Goal: Information Seeking & Learning: Understand process/instructions

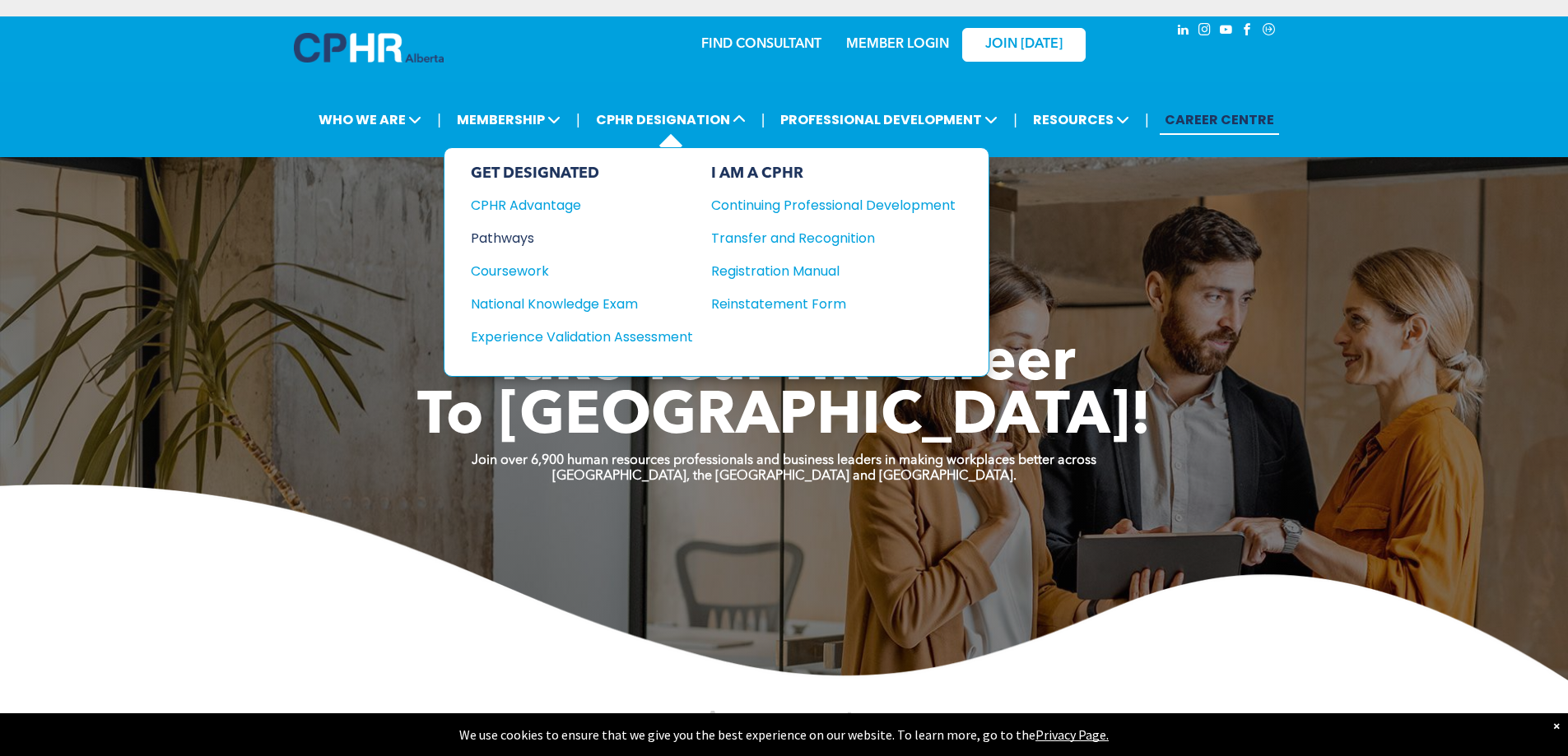
click at [503, 239] on div "Pathways" at bounding box center [571, 238] width 200 height 21
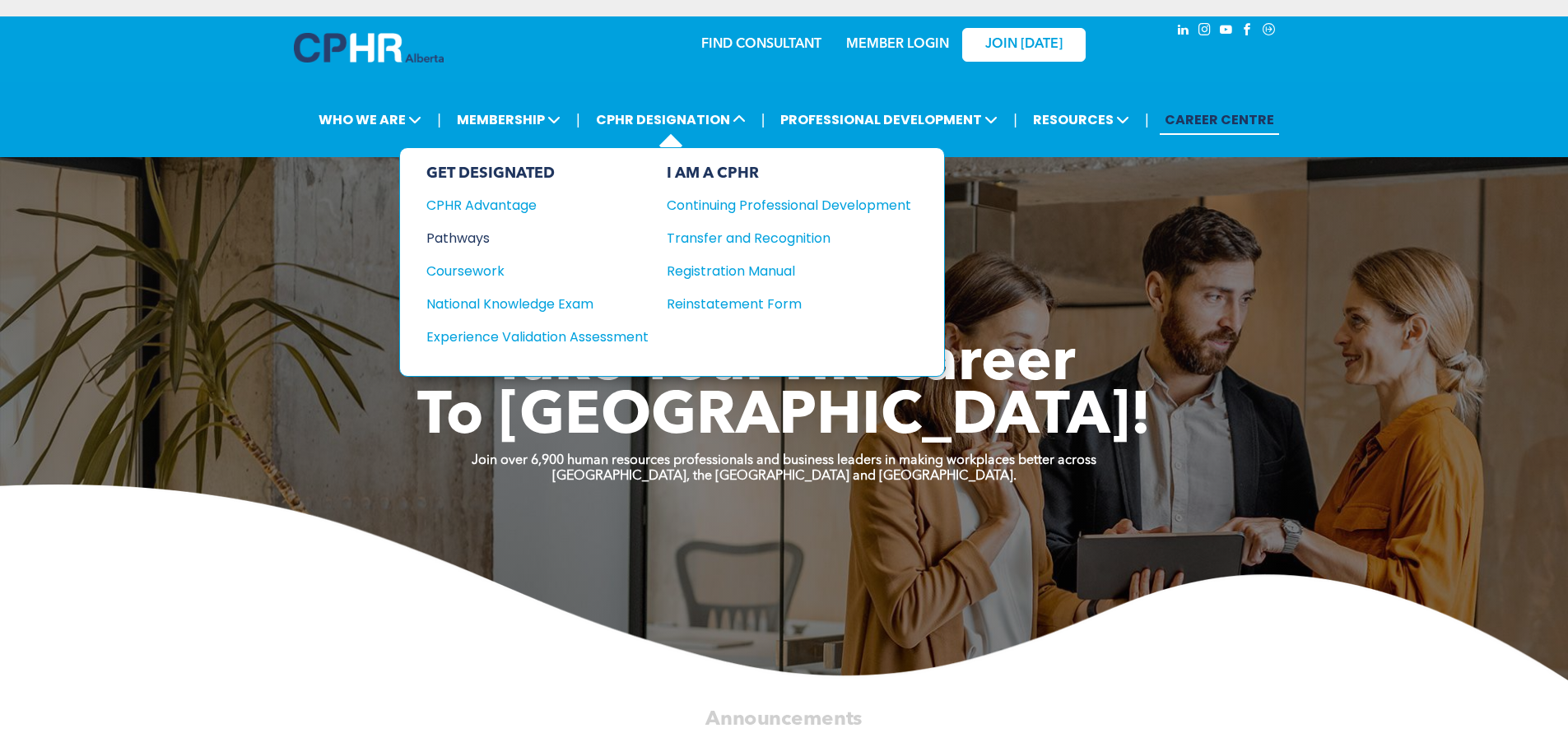
click at [472, 239] on div "Pathways" at bounding box center [526, 238] width 200 height 21
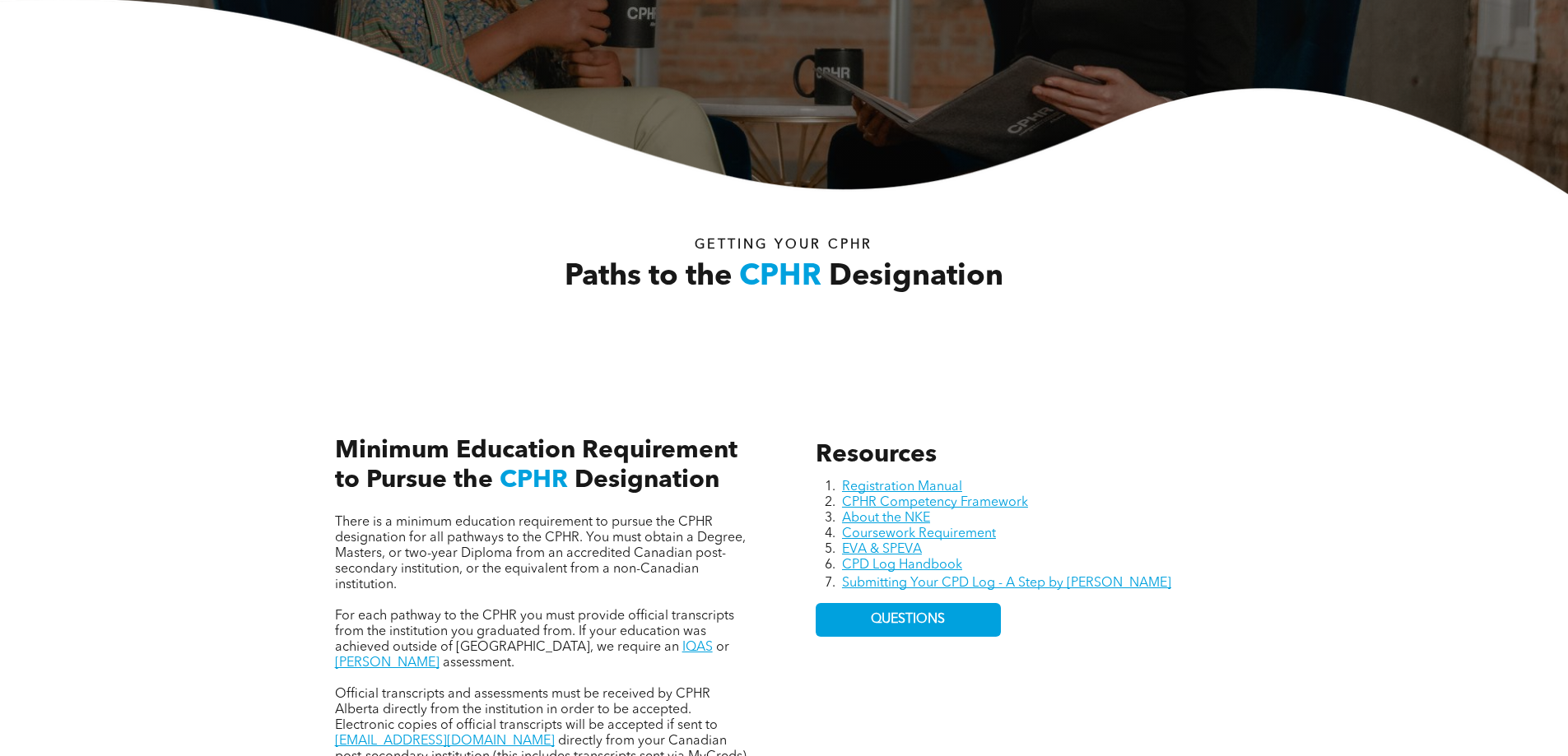
scroll to position [576, 0]
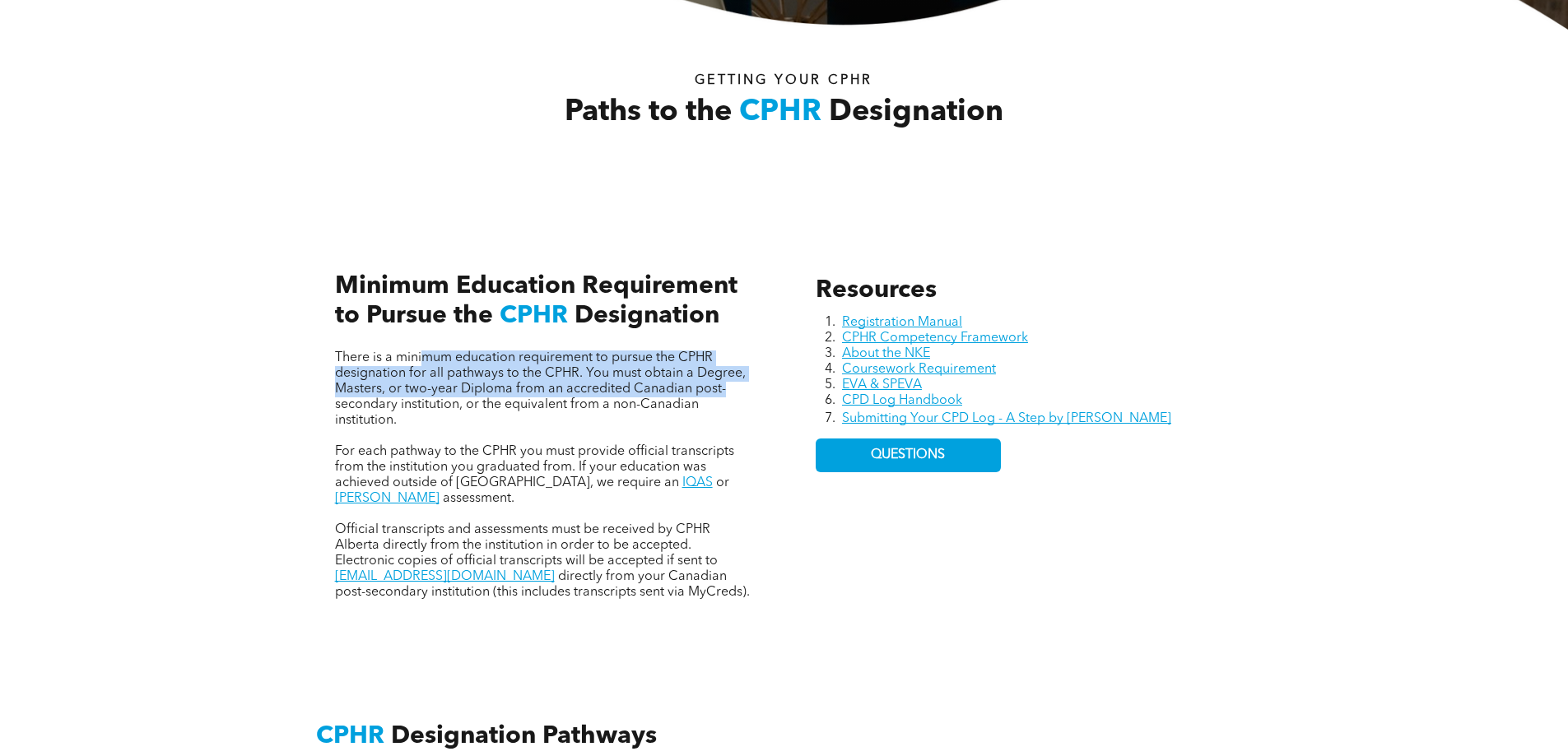
drag, startPoint x: 424, startPoint y: 360, endPoint x: 720, endPoint y: 387, distance: 297.2
click at [720, 387] on span "There is a minimum education requirement to pursue the CPHR designation for all…" at bounding box center [541, 389] width 411 height 75
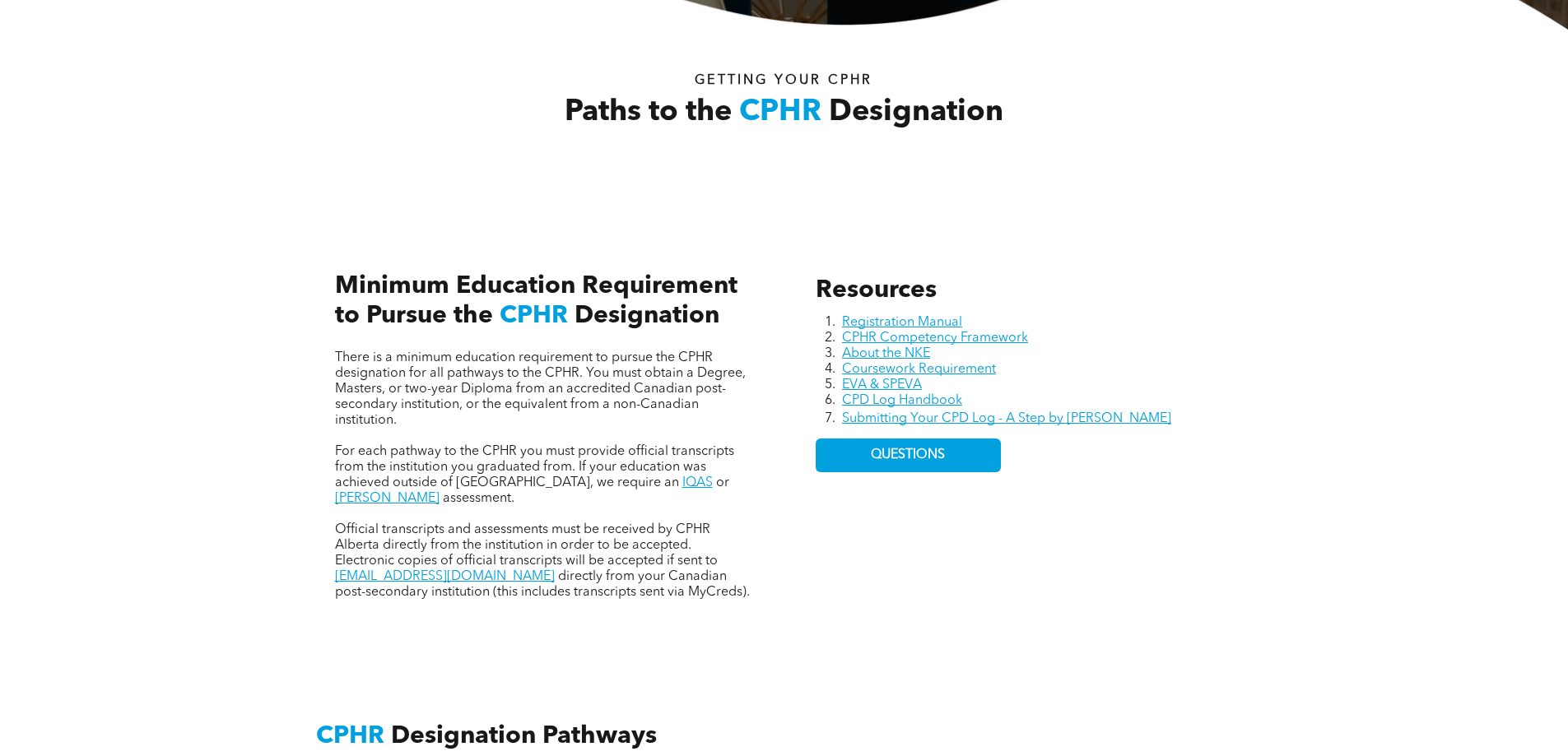
scroll to position [658, 0]
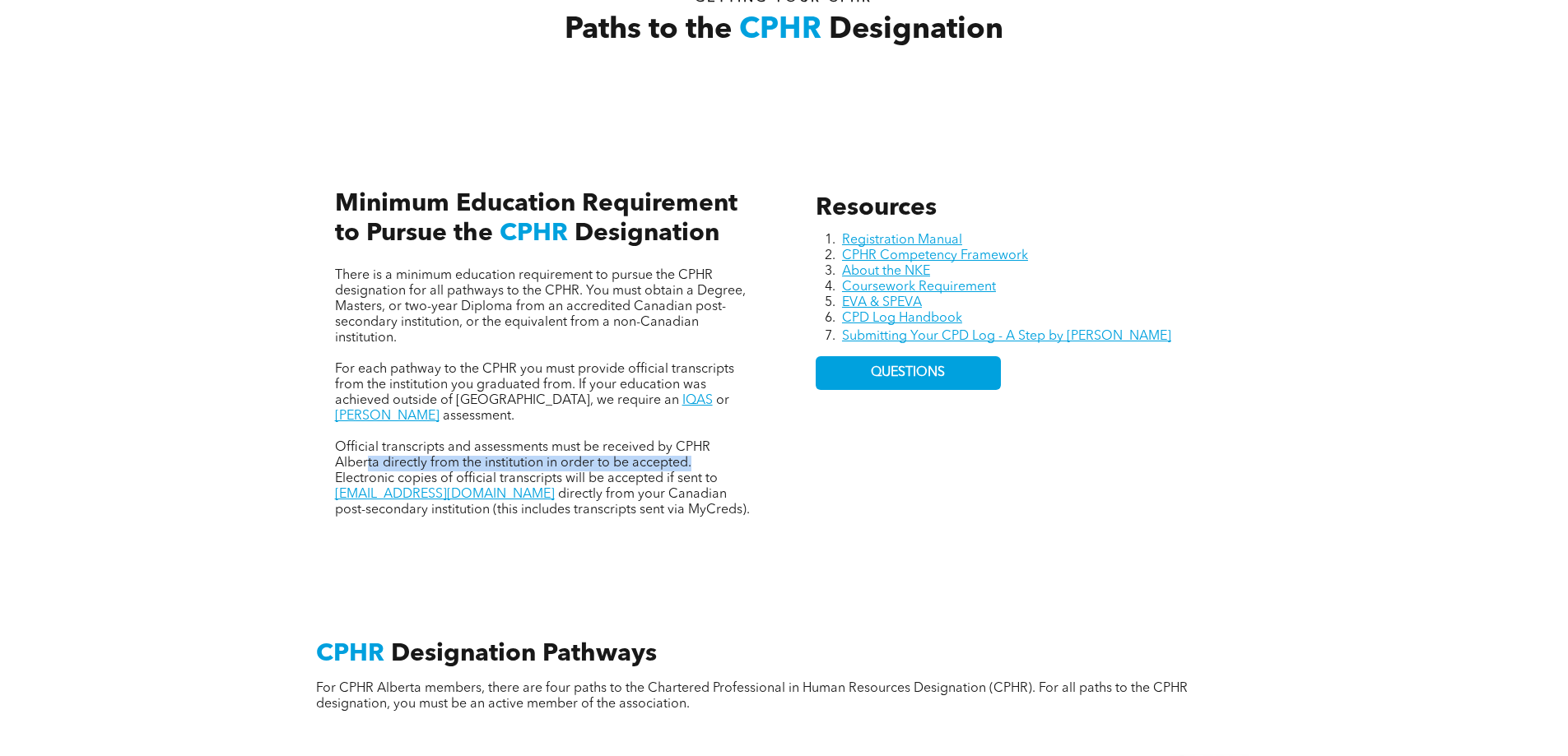
drag, startPoint x: 368, startPoint y: 450, endPoint x: 695, endPoint y: 444, distance: 327.1
click at [695, 444] on p "Official transcripts and assessments must be received by CPHR Alberta directly …" at bounding box center [544, 479] width 417 height 78
drag, startPoint x: 428, startPoint y: 462, endPoint x: 724, endPoint y: 456, distance: 296.1
click at [724, 456] on p "Official transcripts and assessments must be received by CPHR Alberta directly …" at bounding box center [544, 479] width 417 height 78
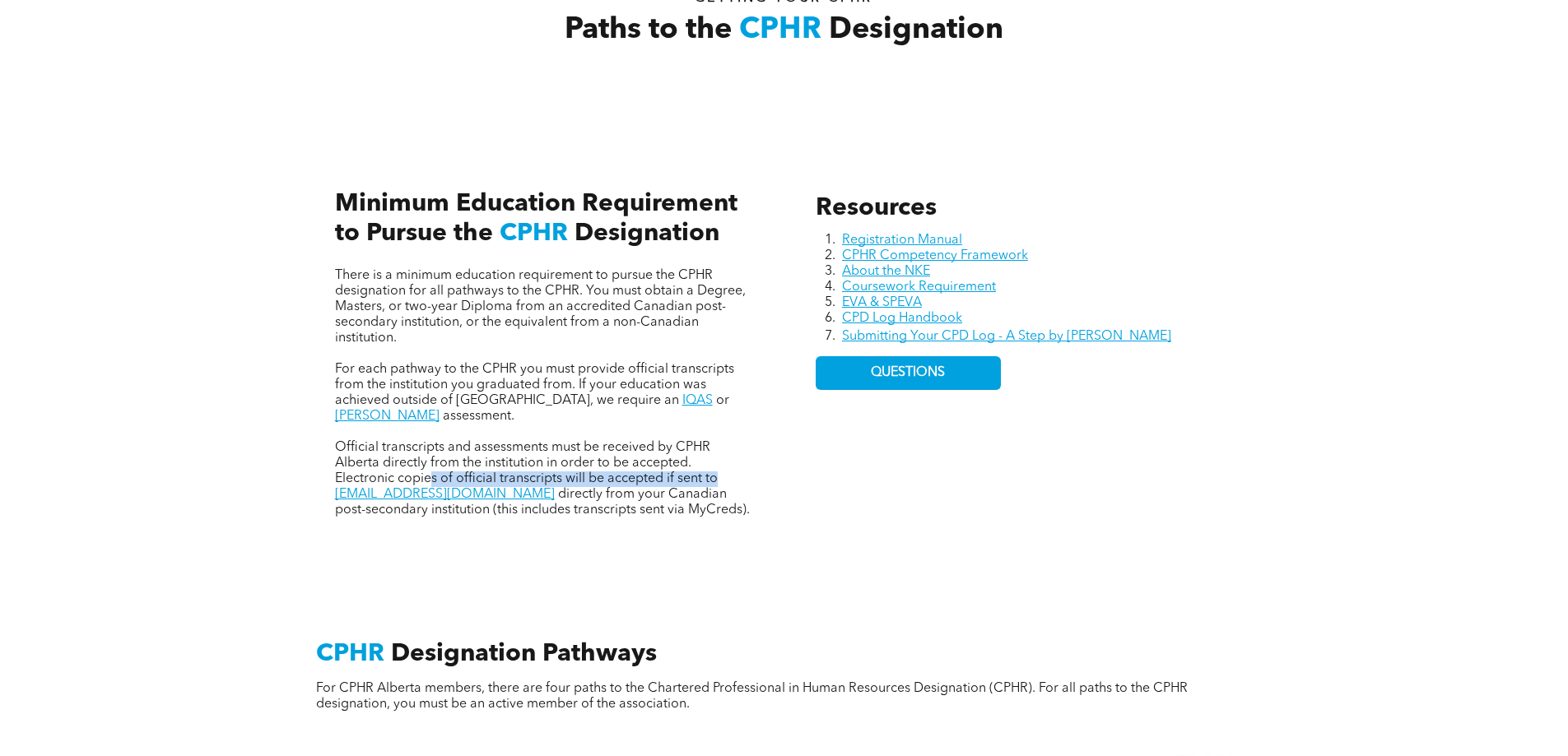
click at [724, 456] on p "Official transcripts and assessments must be received by CPHR Alberta directly …" at bounding box center [544, 479] width 417 height 78
drag, startPoint x: 469, startPoint y: 484, endPoint x: 632, endPoint y: 481, distance: 163.0
click at [632, 488] on span "directly from your Canadian post-secondary institution (this includes transcrip…" at bounding box center [543, 502] width 415 height 29
click at [630, 488] on span "directly from your Canadian post-secondary institution (this includes transcrip…" at bounding box center [543, 502] width 415 height 29
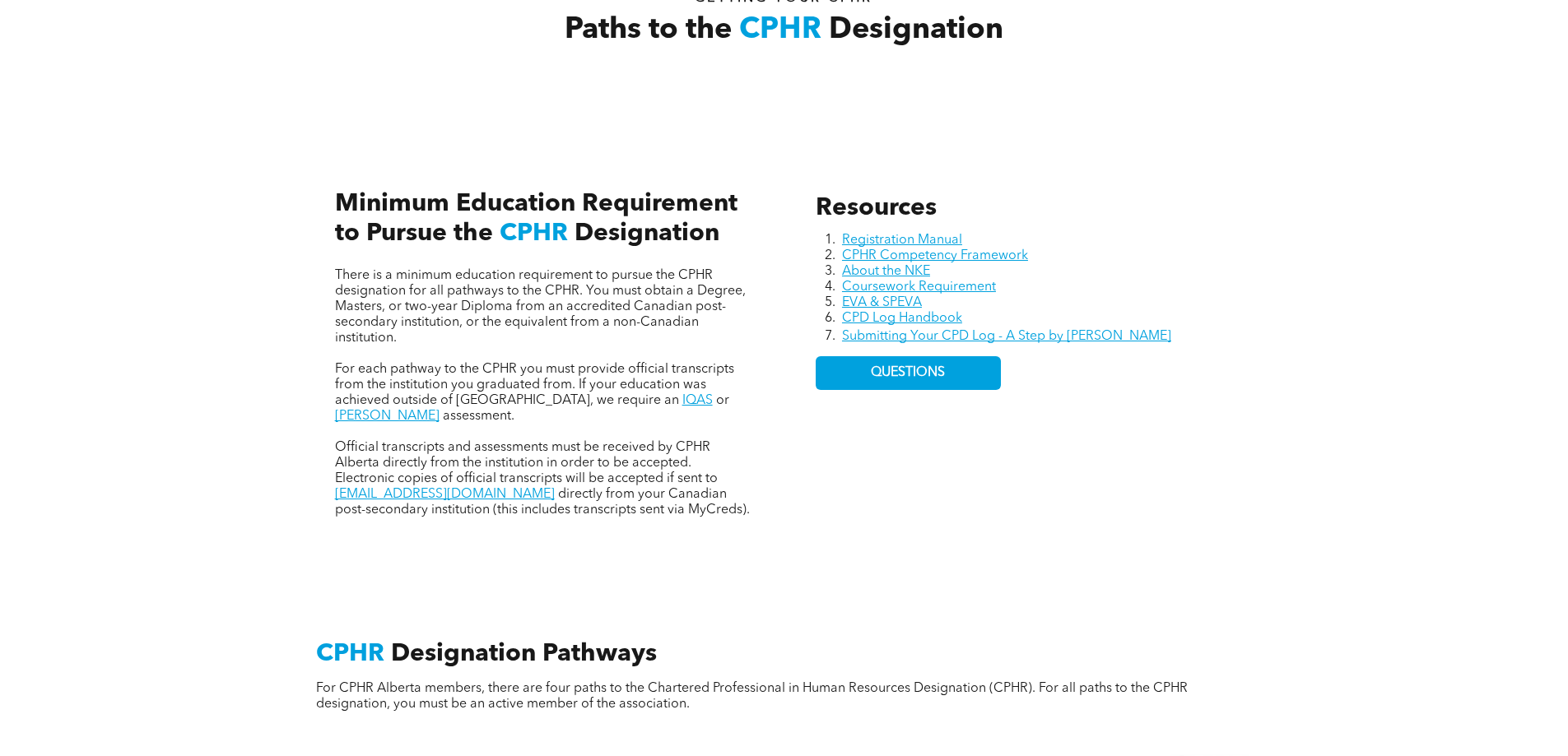
click at [522, 517] on div "Resources Registration Manual CPHR Competency Framework About the NKE Coursewor…" at bounding box center [784, 337] width 988 height 451
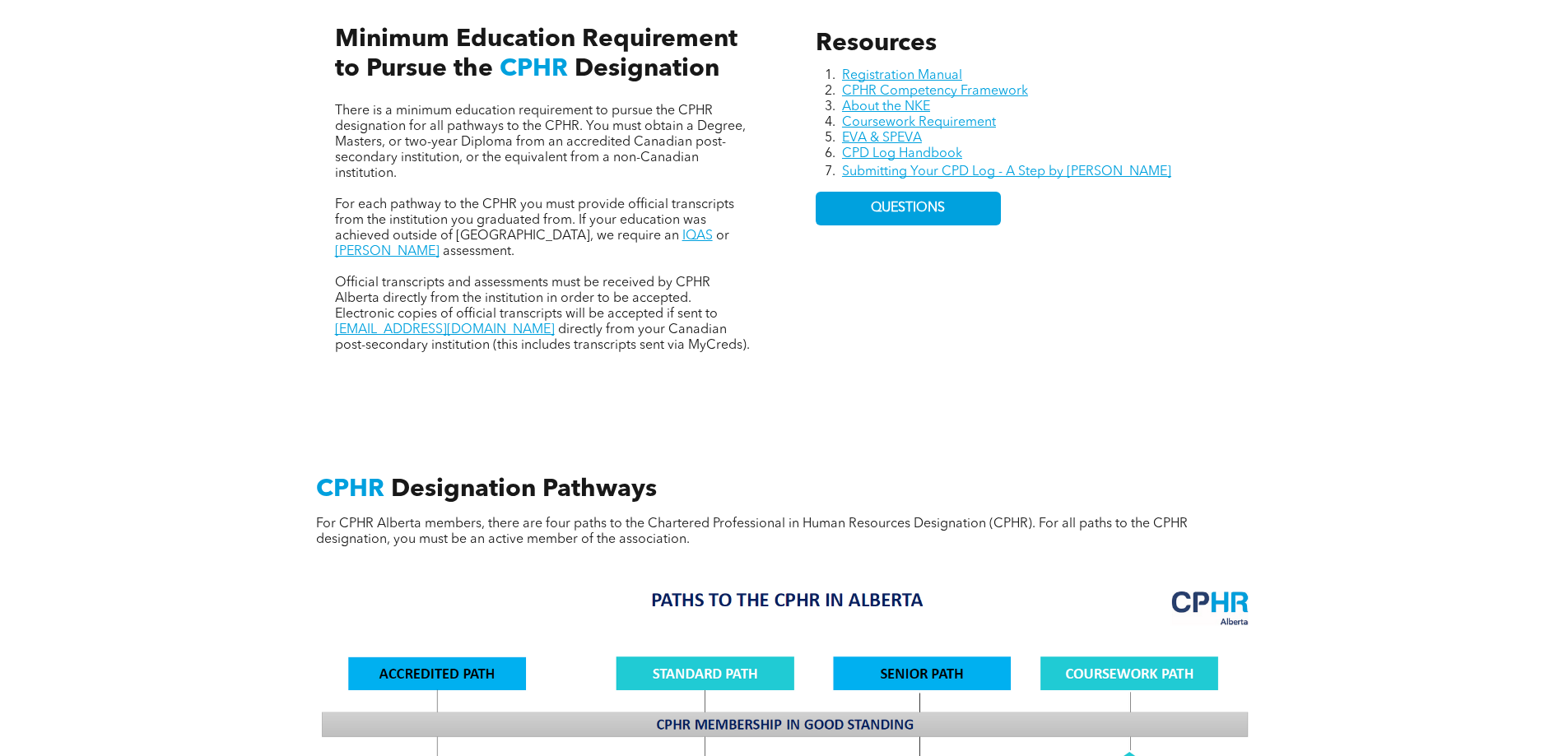
scroll to position [741, 0]
